Goal: Information Seeking & Learning: Check status

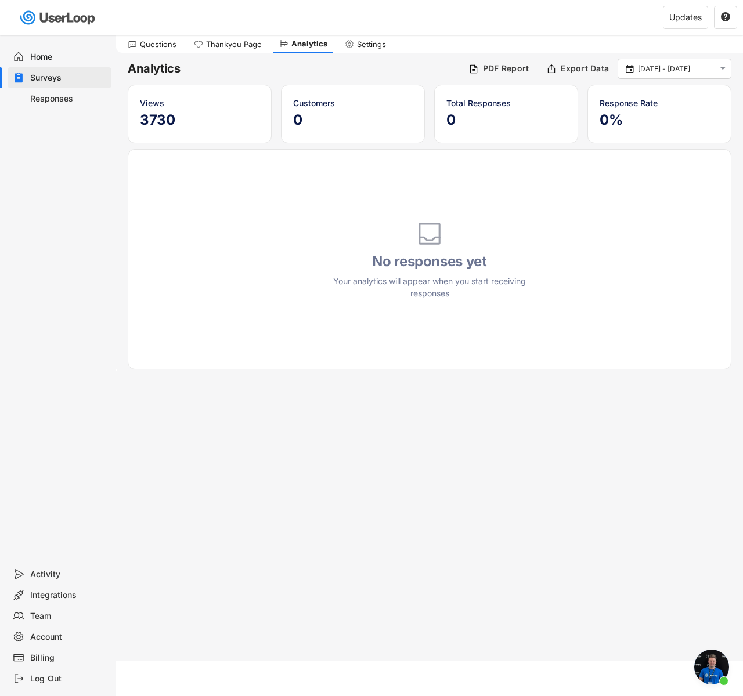
scroll to position [868, 0]
click at [66, 94] on div "Responses" at bounding box center [68, 98] width 77 height 11
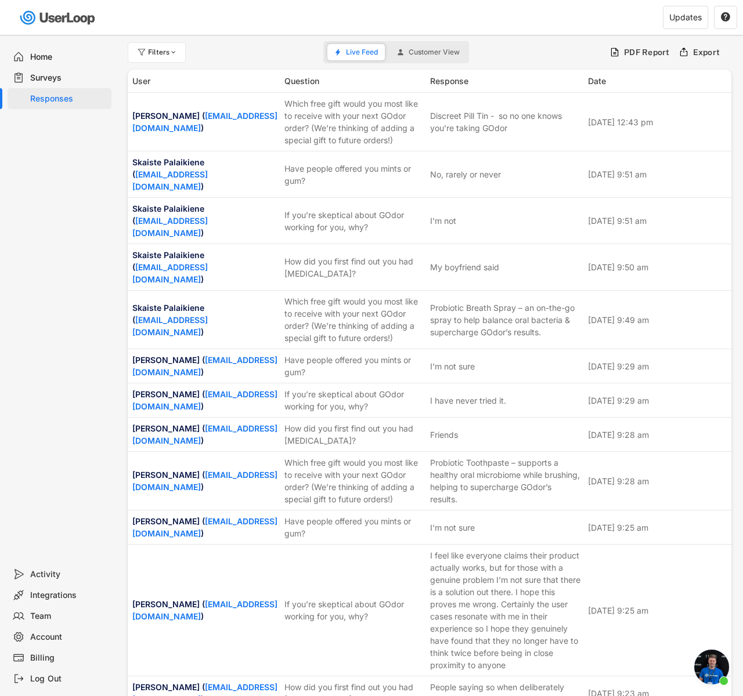
click at [66, 84] on div "Surveys" at bounding box center [60, 77] width 104 height 21
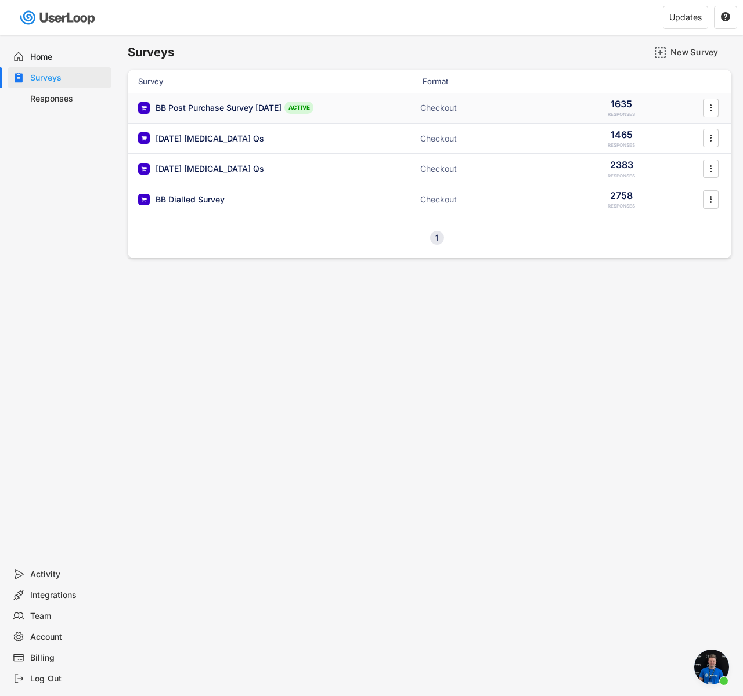
click at [381, 107] on div "BB Post Purchase Survey [DATE] ACTIVE Checkout 1635 RESPONSES " at bounding box center [430, 108] width 604 height 30
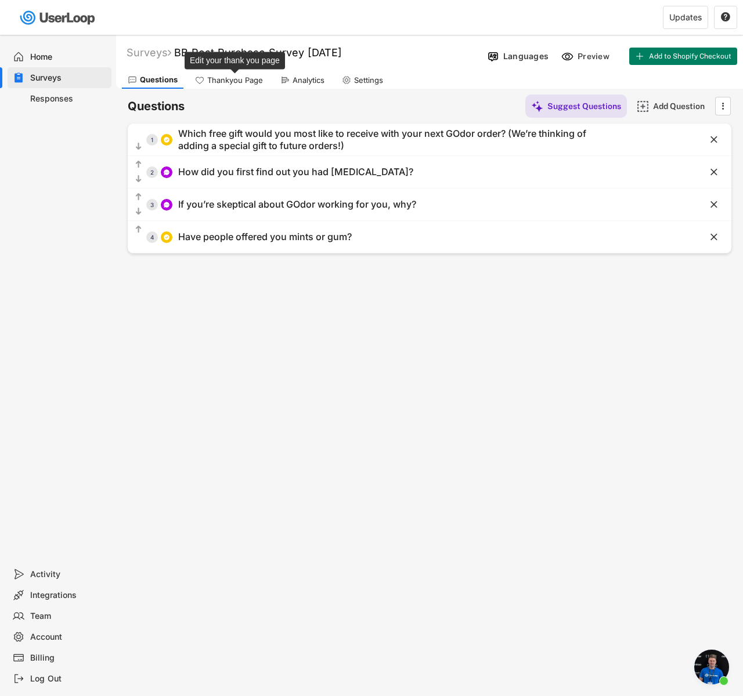
click at [243, 79] on div "Thankyou Page" at bounding box center [235, 80] width 56 height 10
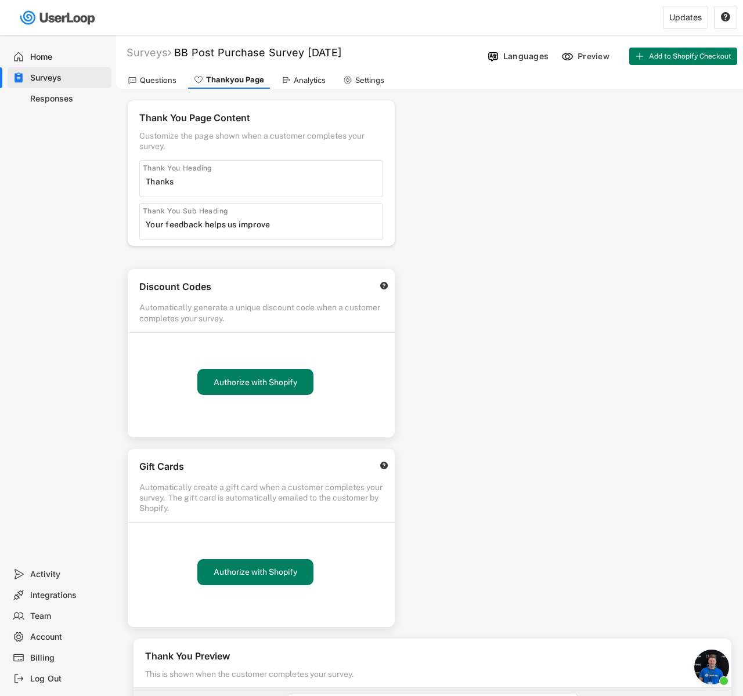
click at [276, 71] on div "Analytics" at bounding box center [304, 79] width 56 height 17
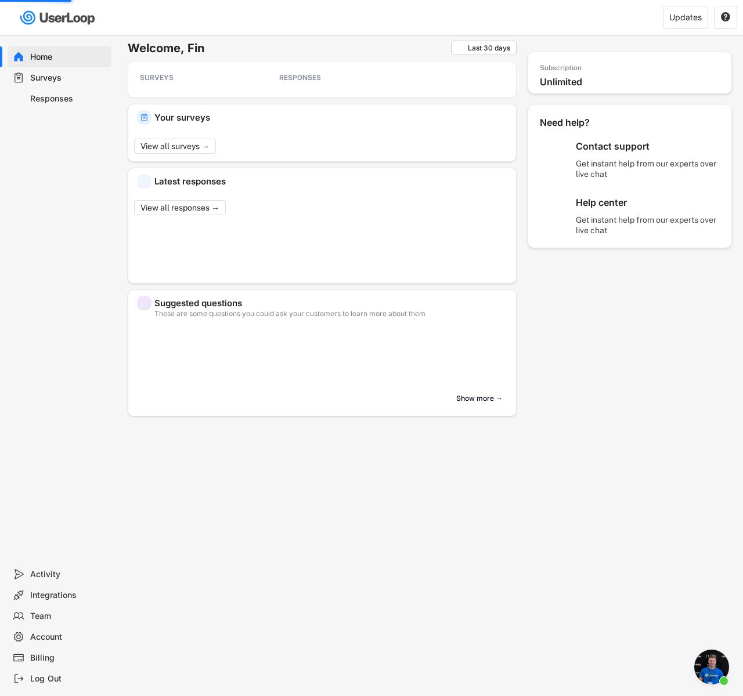
scroll to position [868, 0]
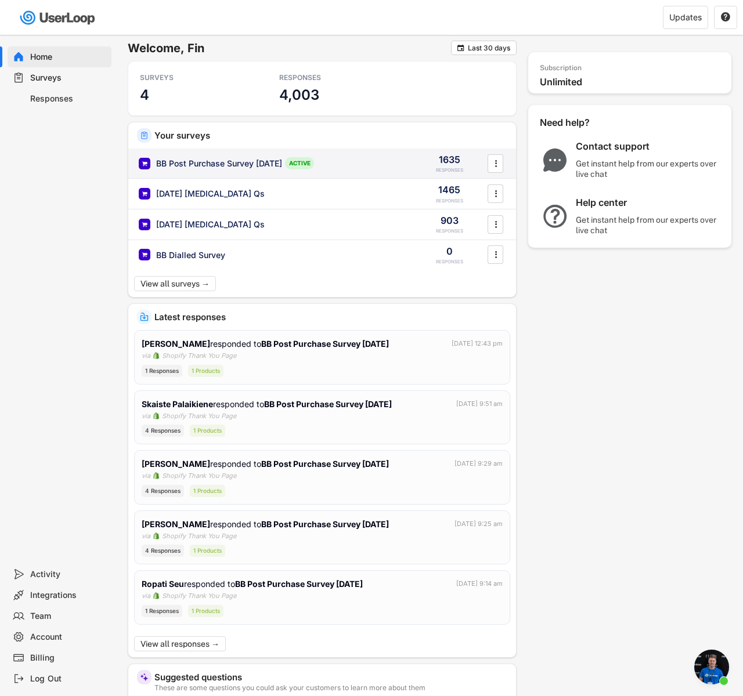
click at [336, 155] on div "BB Post Purchase Survey [DATE] ACTIVE 1635 RESPONSES " at bounding box center [322, 164] width 388 height 30
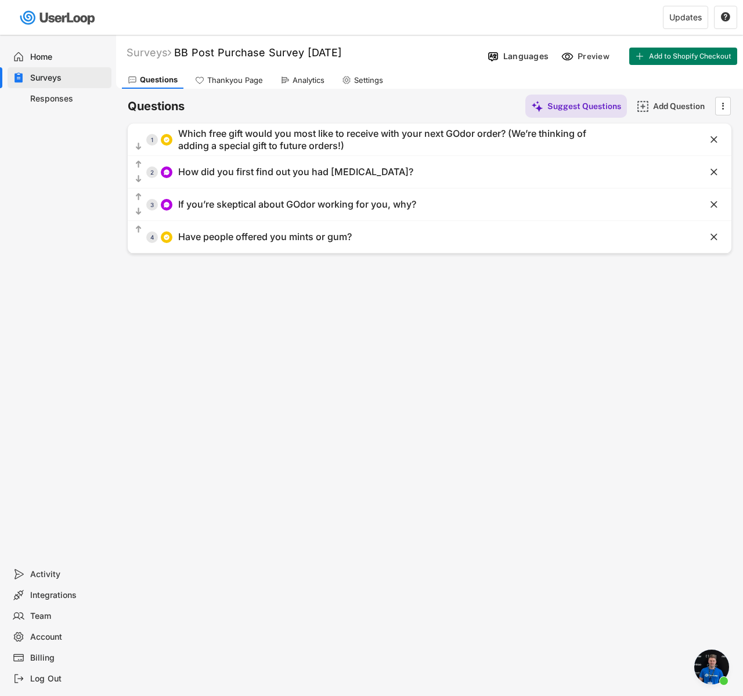
click at [298, 73] on div "Analytics" at bounding box center [303, 79] width 56 height 17
